Goal: Find specific fact: Find contact information

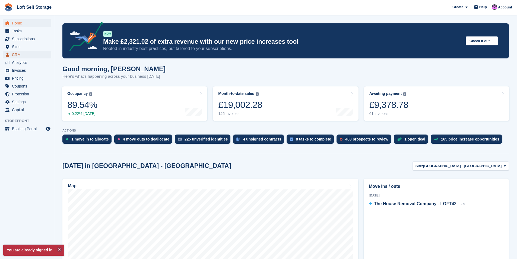
click at [21, 53] on span "CRM" at bounding box center [28, 55] width 33 height 8
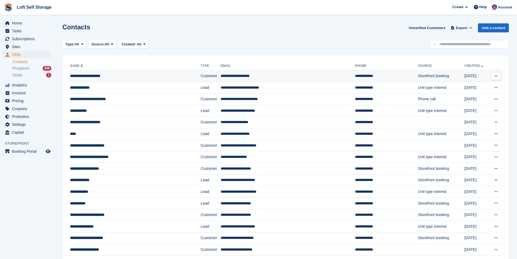
click at [130, 77] on div "**********" at bounding box center [123, 76] width 107 height 6
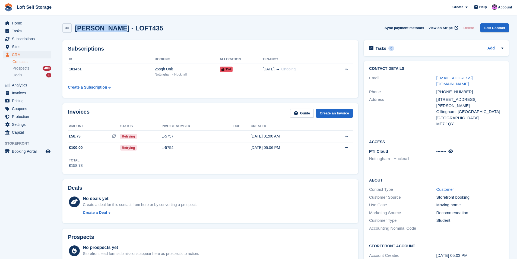
drag, startPoint x: 113, startPoint y: 29, endPoint x: 76, endPoint y: 29, distance: 36.7
click at [76, 29] on h2 "[PERSON_NAME] - LOFT435" at bounding box center [119, 27] width 88 height 7
copy h2 "[PERSON_NAME]"
drag, startPoint x: 459, startPoint y: 94, endPoint x: 437, endPoint y: 96, distance: 22.3
click at [437, 96] on div "[STREET_ADDRESS][PERSON_NAME]" at bounding box center [470, 102] width 67 height 12
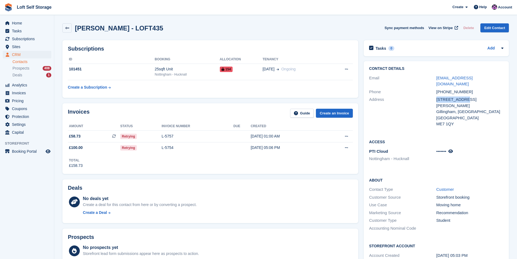
copy div "[STREET_ADDRESS][PERSON_NAME]"
click at [26, 174] on aside "Home Tasks Subscriptions Subscriptions Subscriptions Contracts Price increases …" at bounding box center [27, 131] width 54 height 232
